Goal: Task Accomplishment & Management: Use online tool/utility

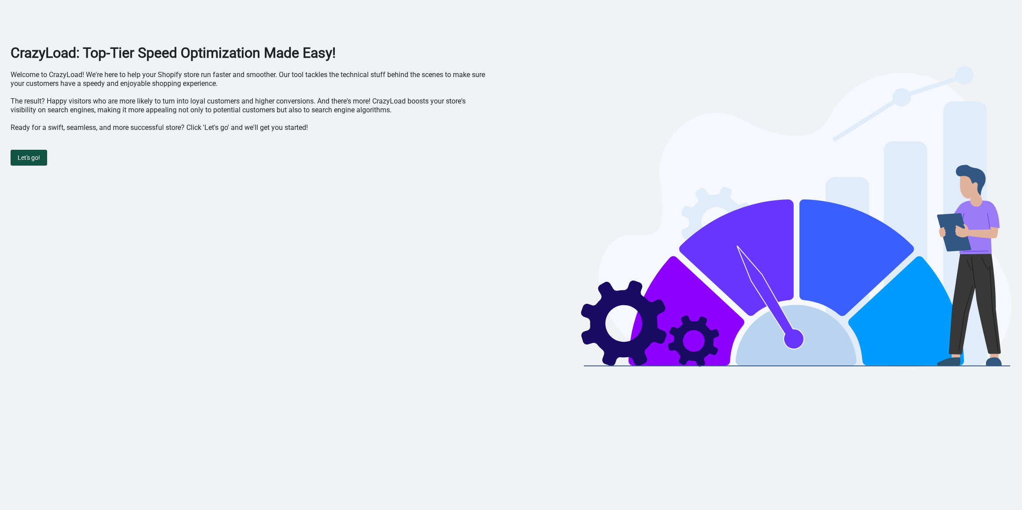
click at [25, 164] on button "Let's go!" at bounding box center [29, 158] width 37 height 16
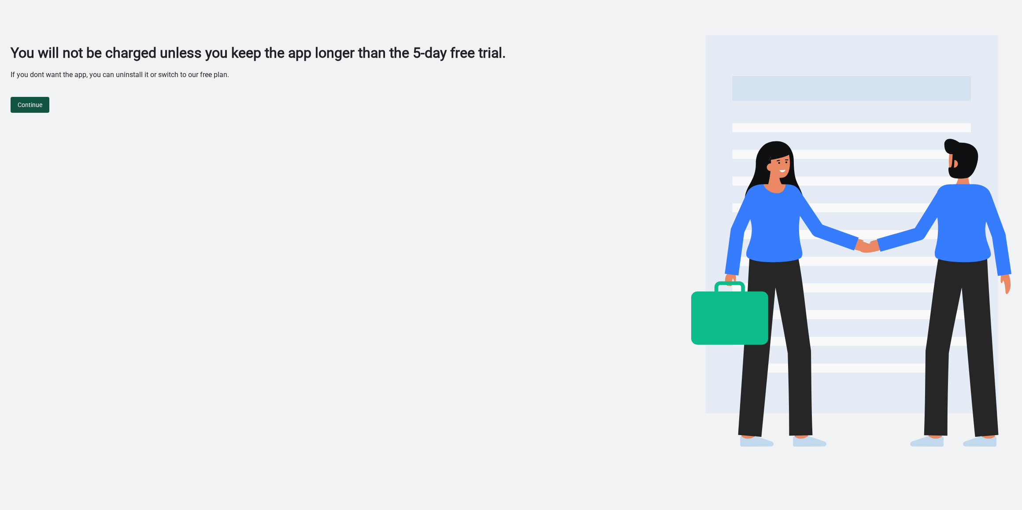
click at [37, 104] on span "Continue" at bounding box center [30, 104] width 25 height 7
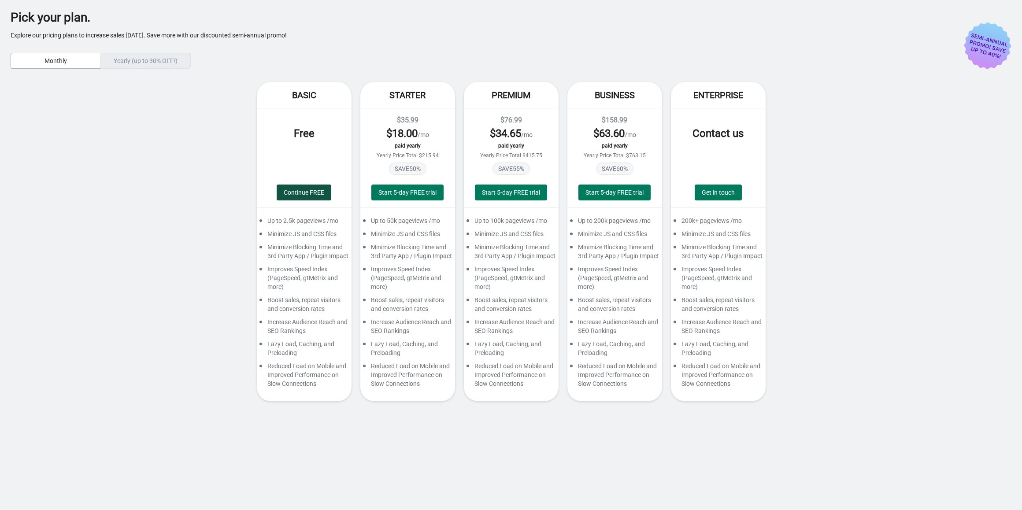
click at [286, 192] on span "Continue FREE" at bounding box center [304, 192] width 41 height 7
